Goal: Task Accomplishment & Management: Manage account settings

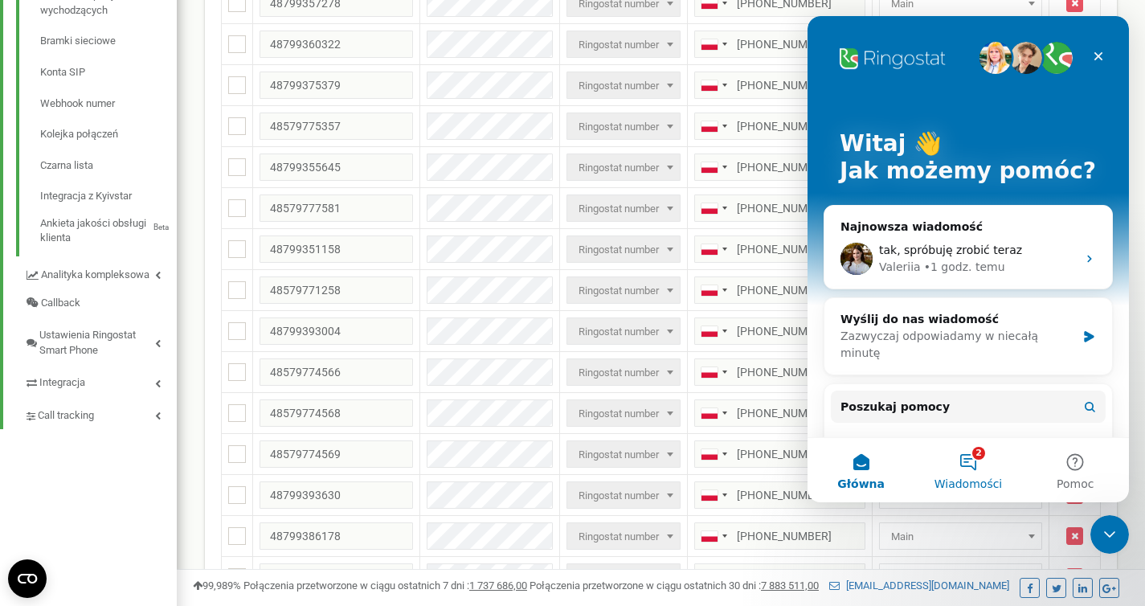
click at [970, 463] on button "2 Wiadomości" at bounding box center [967, 470] width 107 height 64
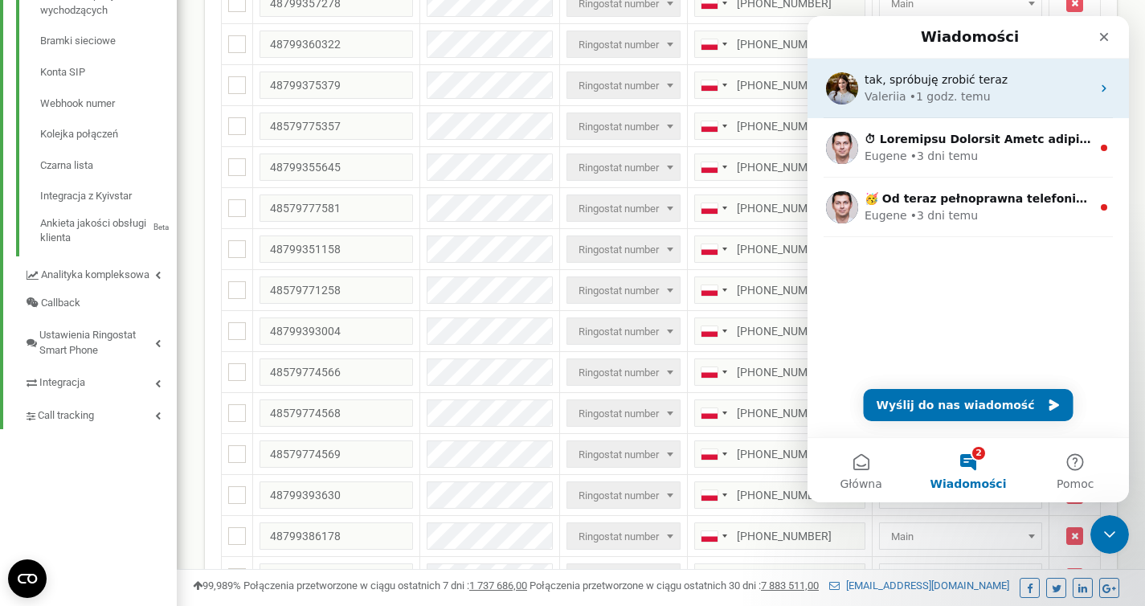
click at [934, 93] on div "• 1 godz. temu" at bounding box center [950, 96] width 81 height 17
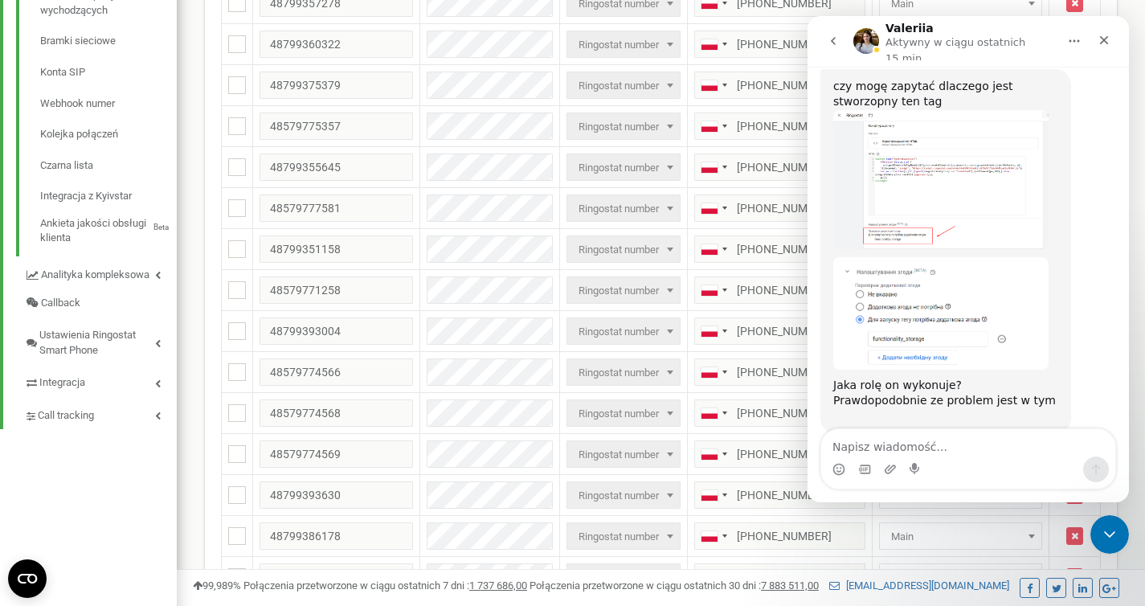
scroll to position [5600, 0]
click at [1143, 39] on div "Program poleceń Ustawienia profilu Wyloguj się verseo.pl używa Ringostat na 32 …" at bounding box center [661, 482] width 968 height 2131
click at [1102, 533] on icon "Zamknij komunikator Intercom" at bounding box center [1107, 531] width 19 height 19
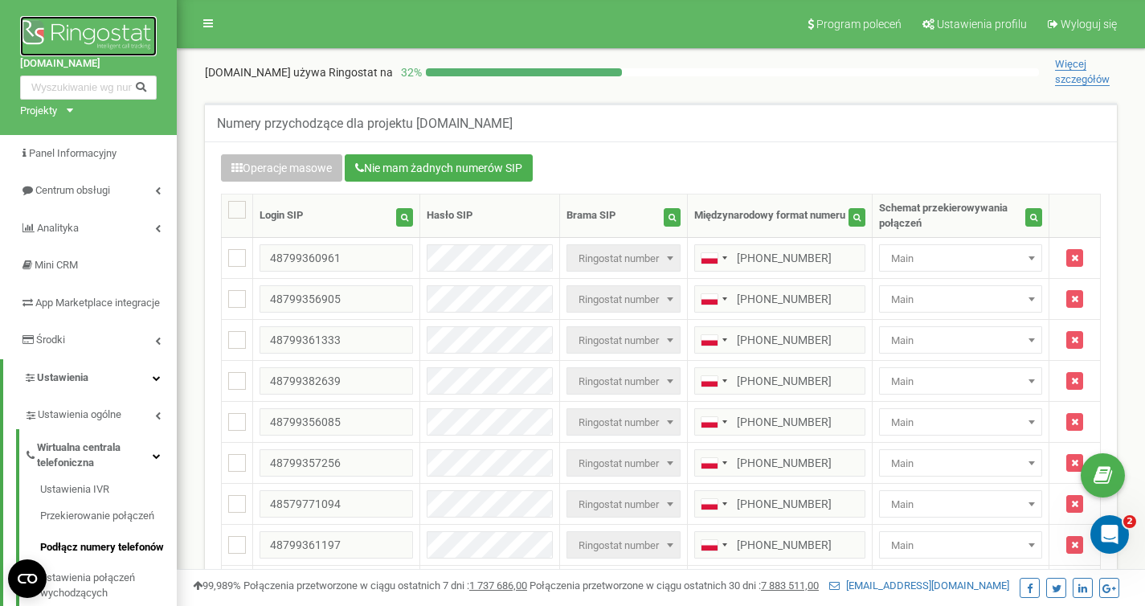
click at [91, 34] on img at bounding box center [88, 36] width 137 height 40
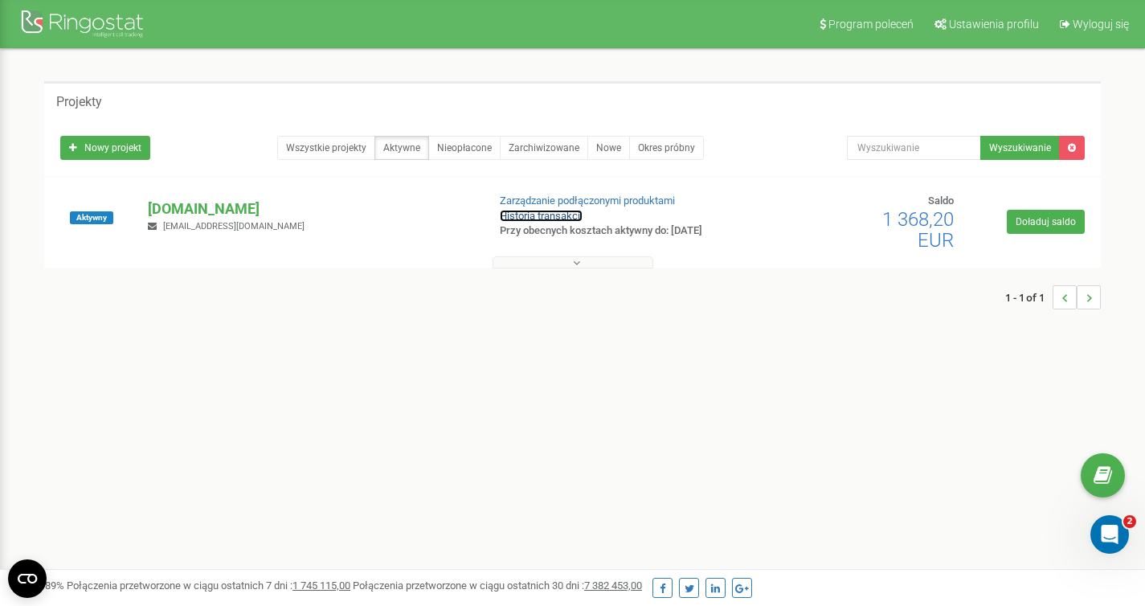
click at [555, 213] on link "Historia transakcji" at bounding box center [541, 216] width 83 height 12
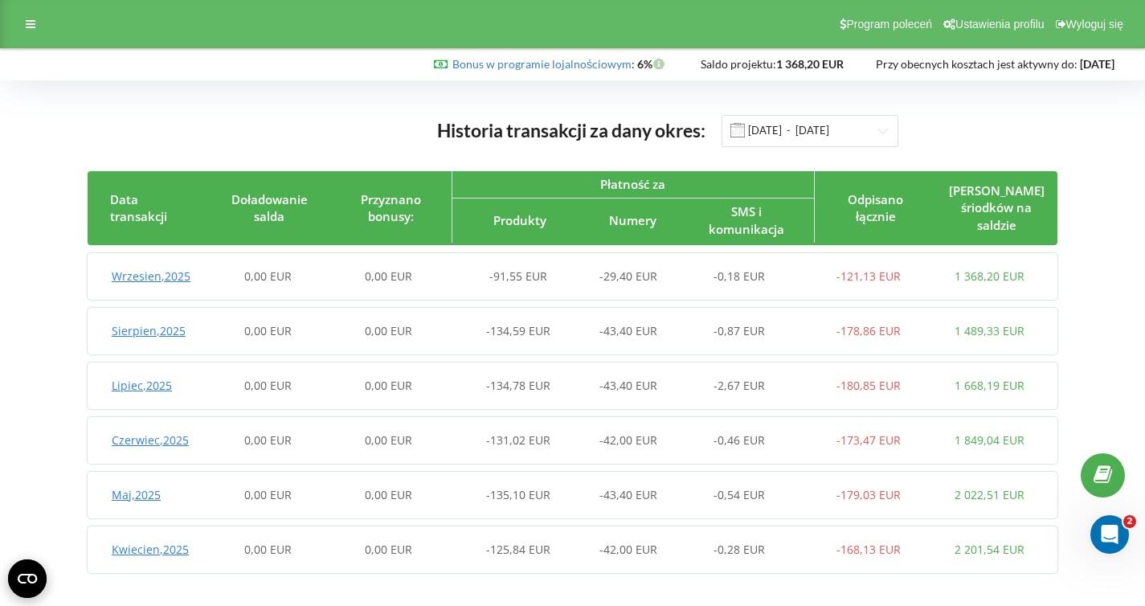
scroll to position [6, 0]
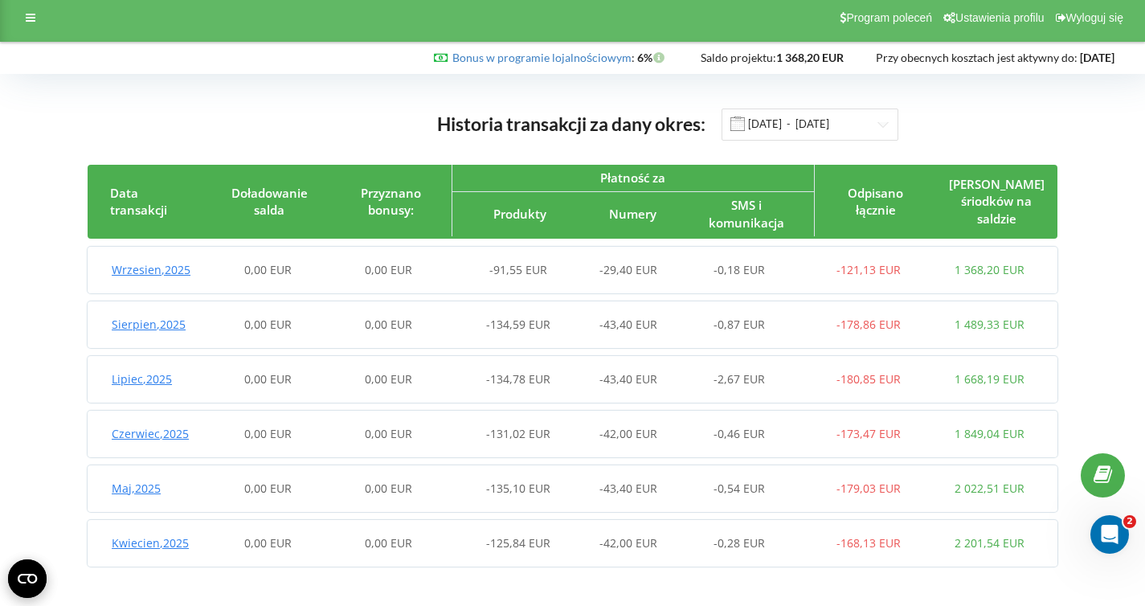
click at [151, 323] on span "Sierpien , 2025" at bounding box center [149, 324] width 74 height 15
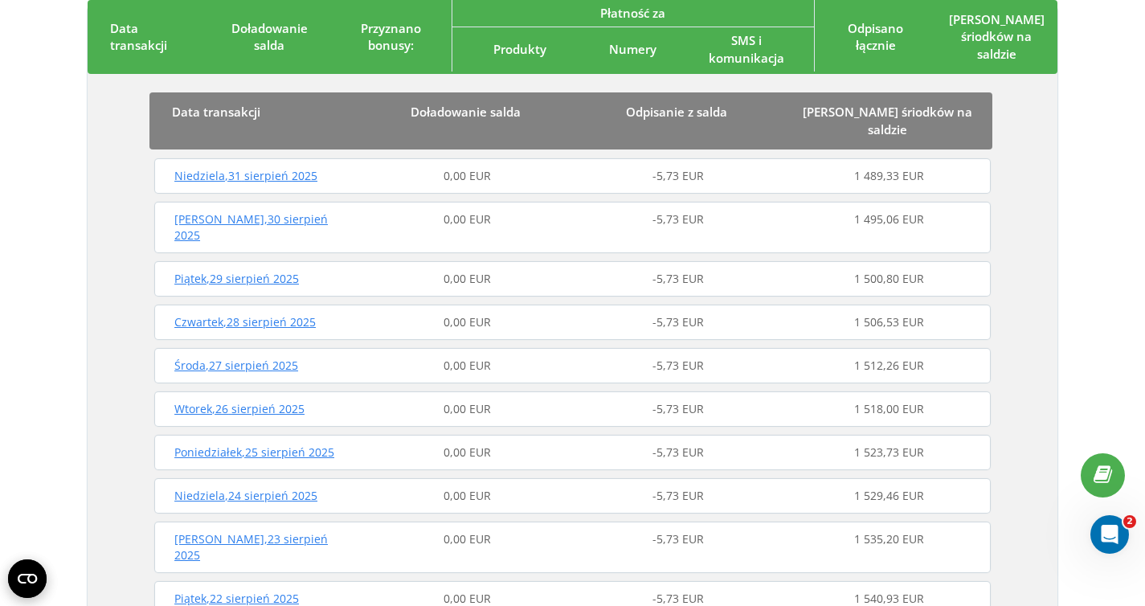
scroll to position [297, 0]
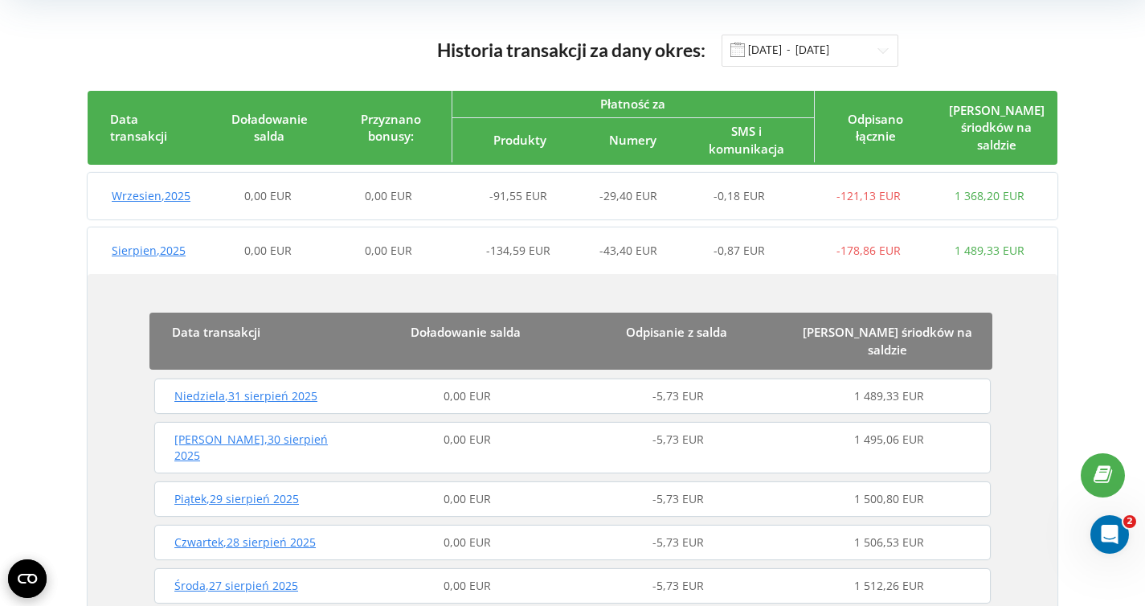
click at [151, 250] on span "Sierpien , 2025" at bounding box center [149, 250] width 74 height 15
